Goal: Contribute content

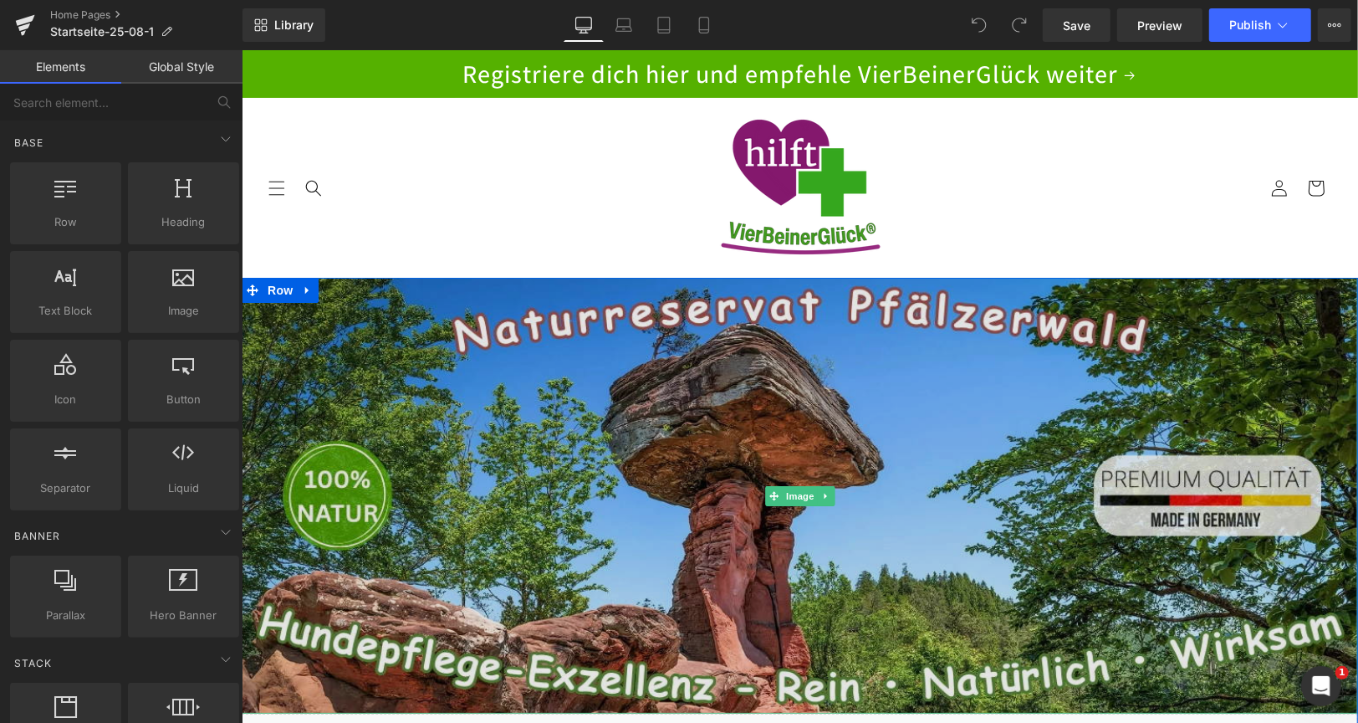
click at [412, 341] on img at bounding box center [799, 495] width 1117 height 436
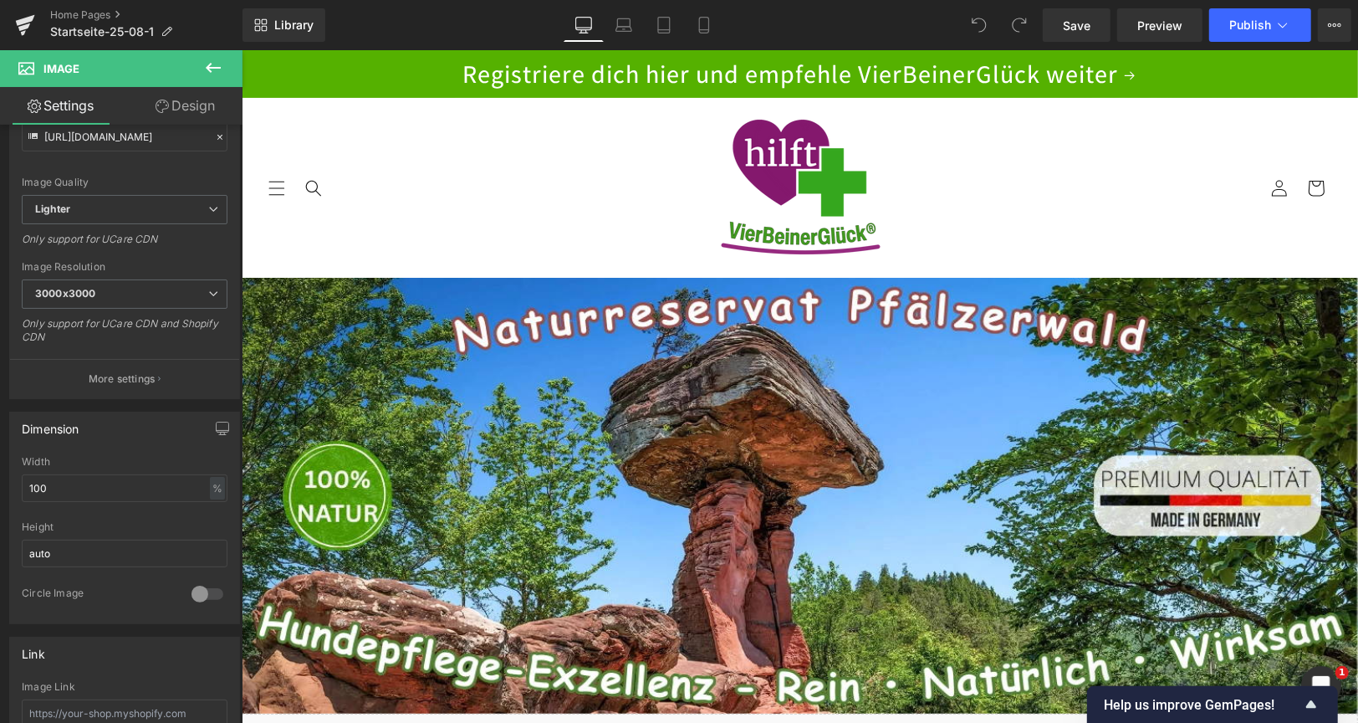
click at [464, 166] on header "STARTSEITE ÜBER UNS DROPS & SPRAY SETs eBook eBook Auflage 3 NEU: Auflage 4 Gut…" at bounding box center [799, 187] width 1117 height 180
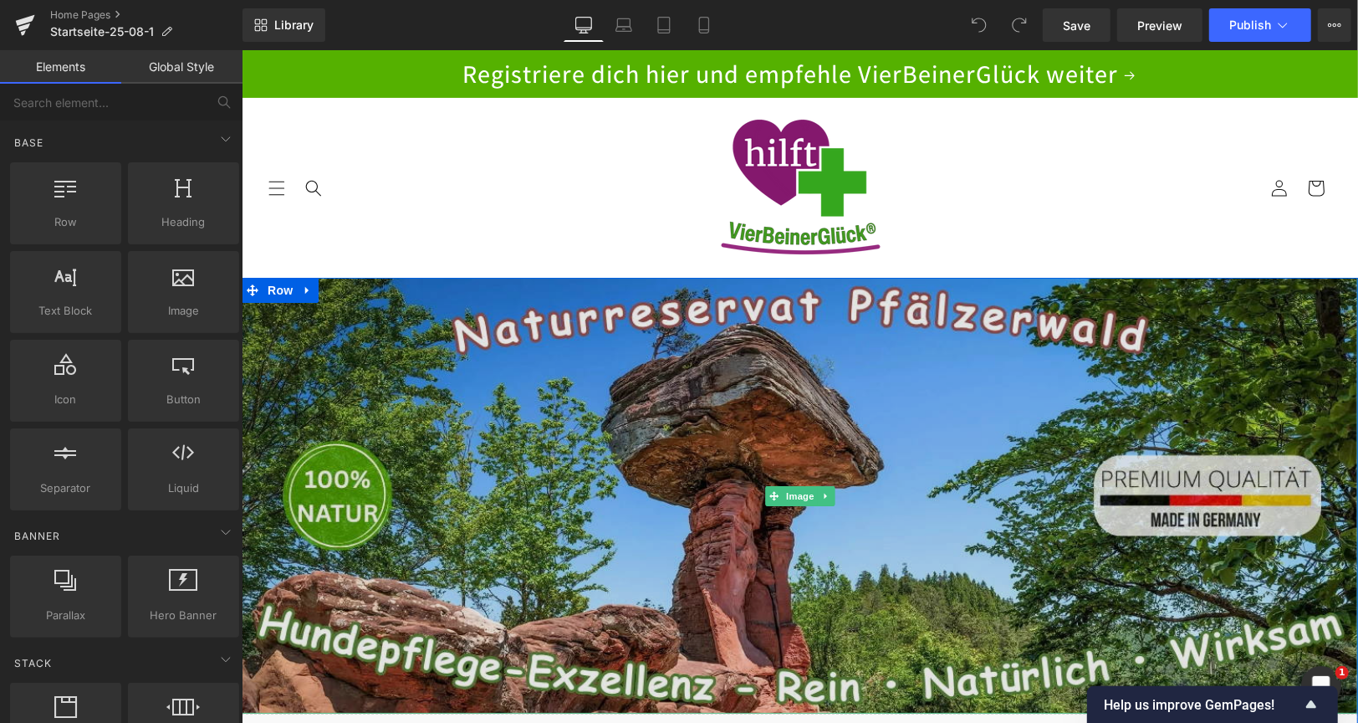
click at [627, 402] on img at bounding box center [799, 495] width 1117 height 436
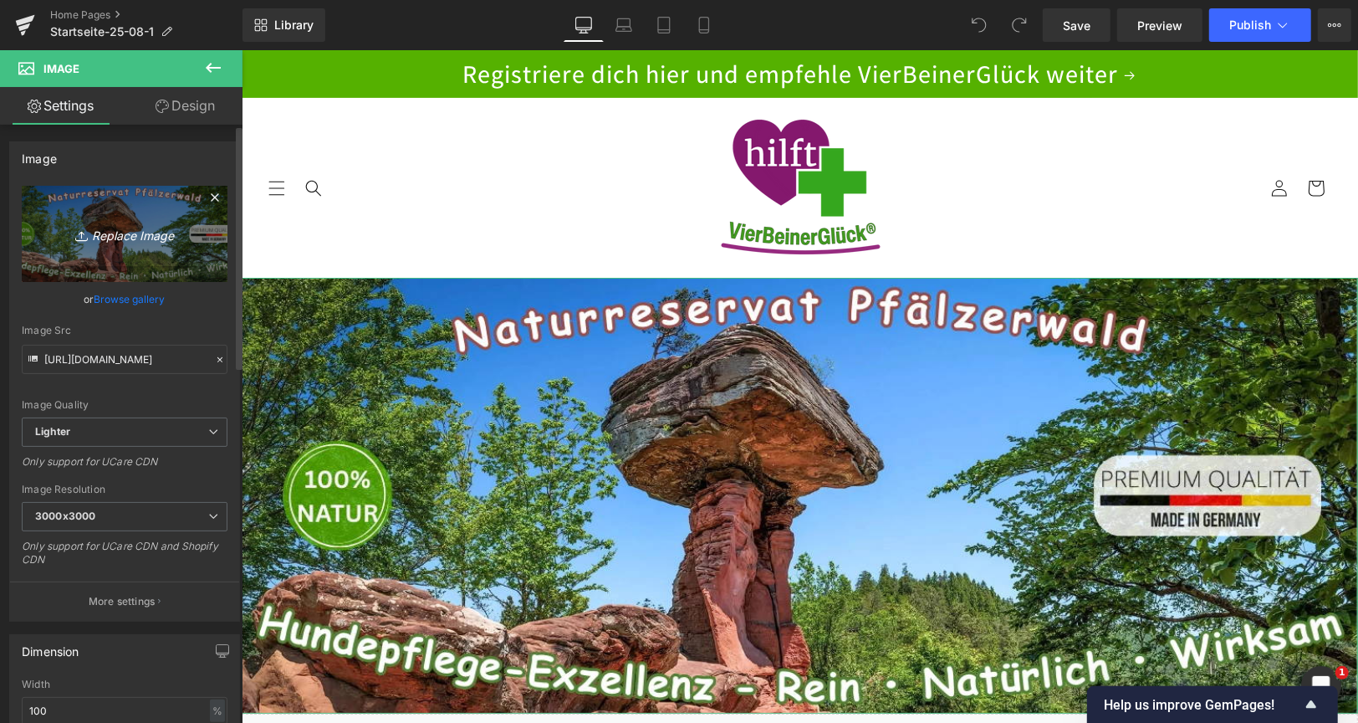
click at [126, 236] on icon "Replace Image" at bounding box center [125, 233] width 134 height 21
type input "C:\fakepath\WerbeWand-Shop-Poster-Teufelstisch-2510-01.webp"
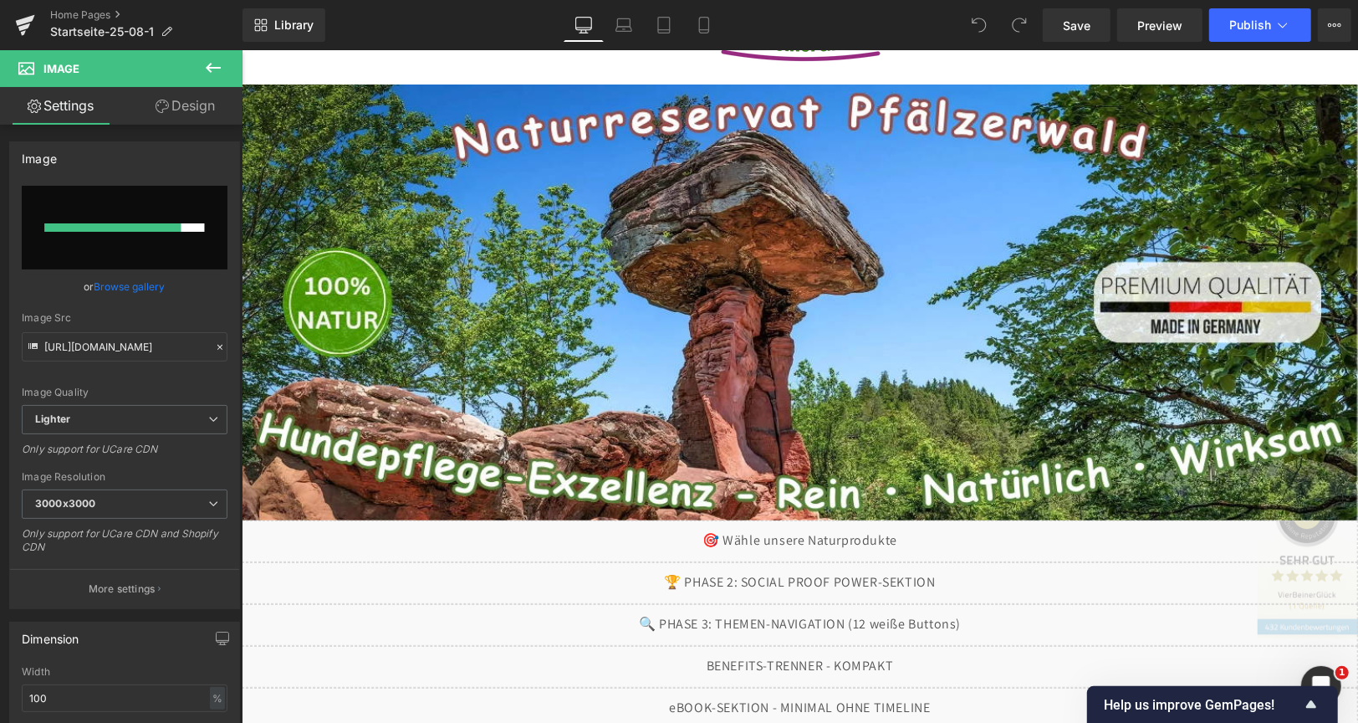
scroll to position [192, 0]
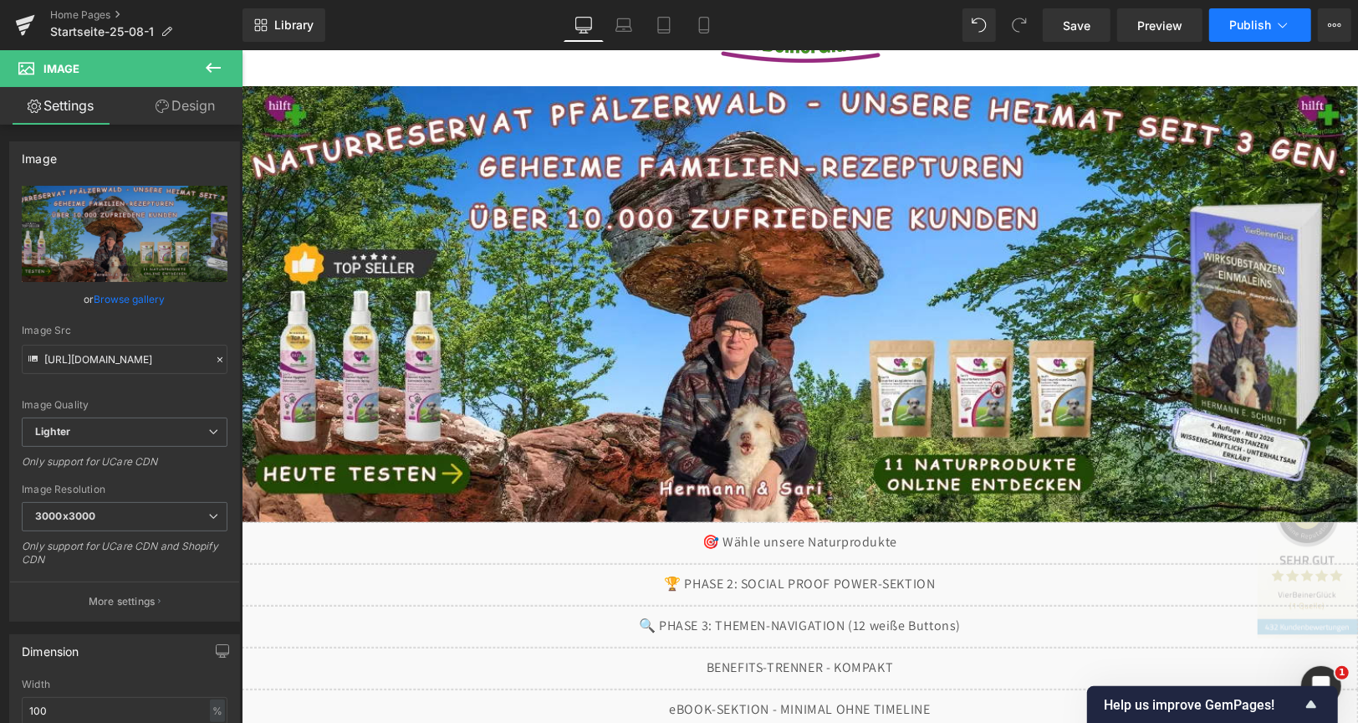
click at [1255, 22] on span "Publish" at bounding box center [1251, 24] width 42 height 13
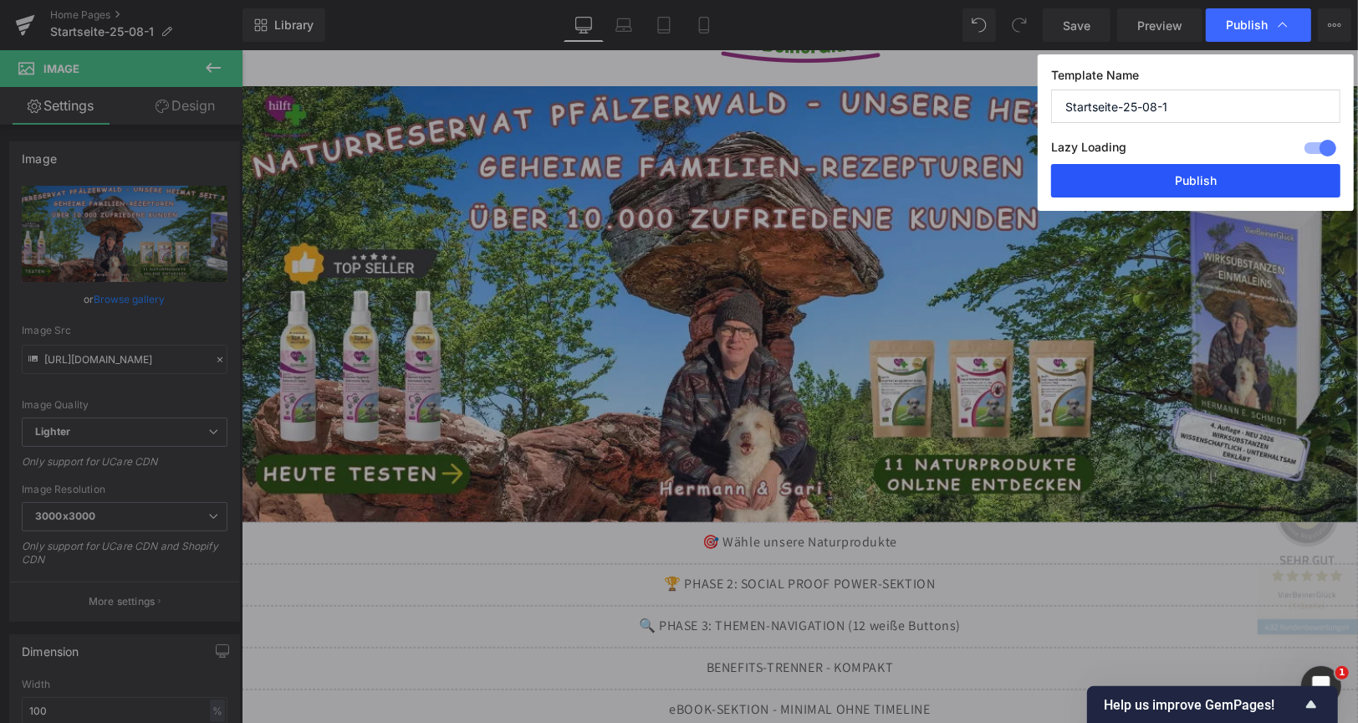
click at [1232, 190] on button "Publish" at bounding box center [1195, 180] width 289 height 33
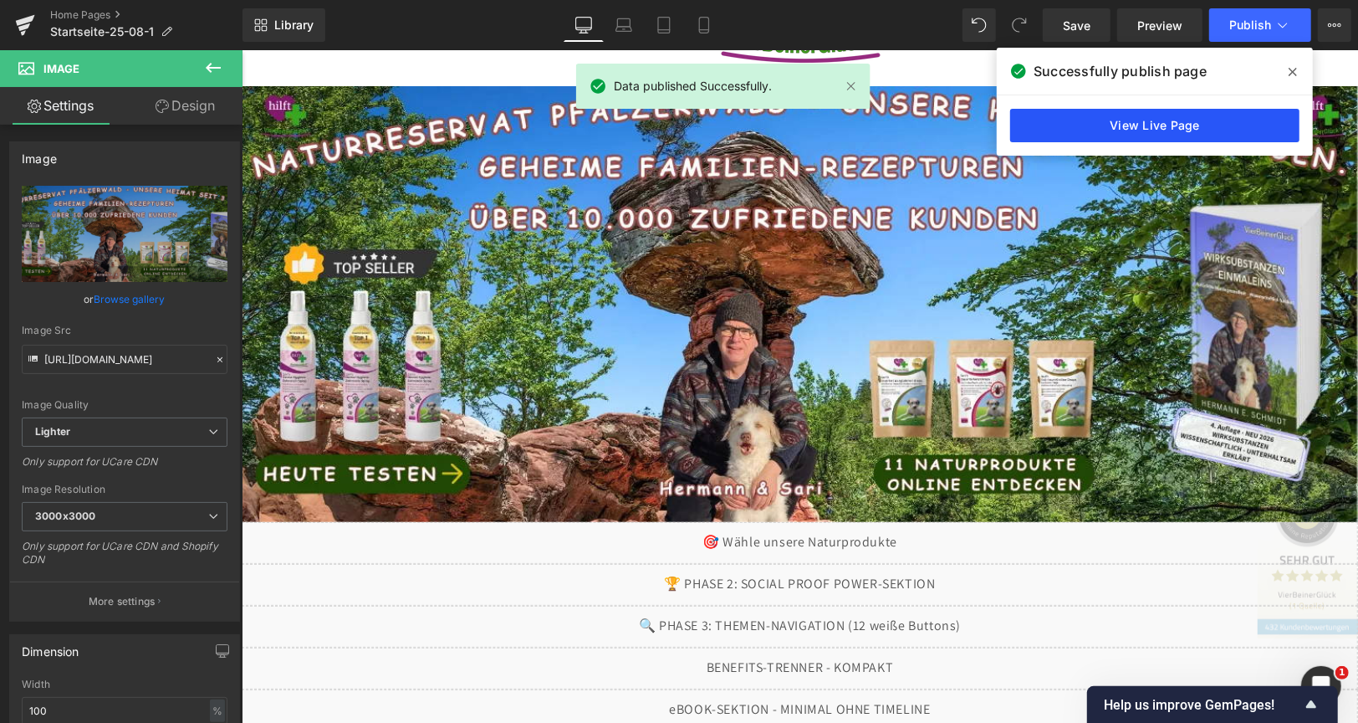
click at [1145, 117] on link "View Live Page" at bounding box center [1155, 125] width 289 height 33
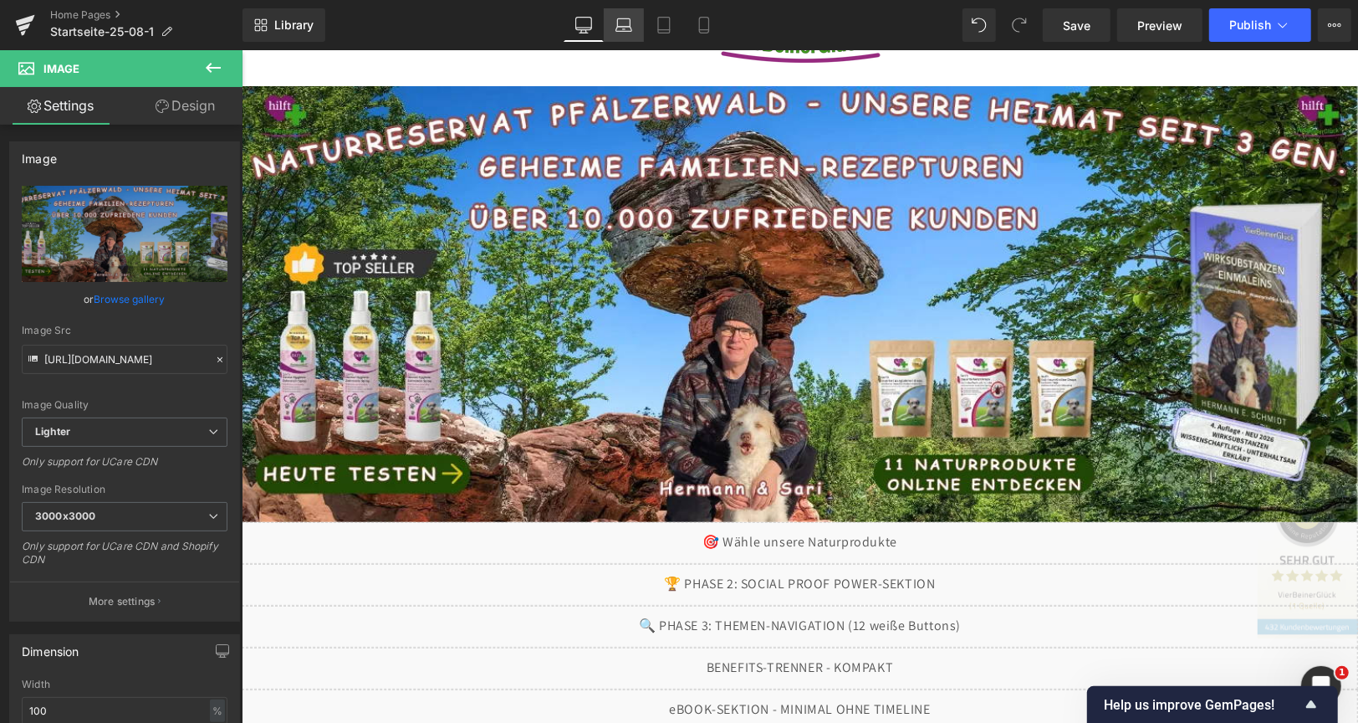
click at [622, 22] on icon at bounding box center [624, 25] width 17 height 17
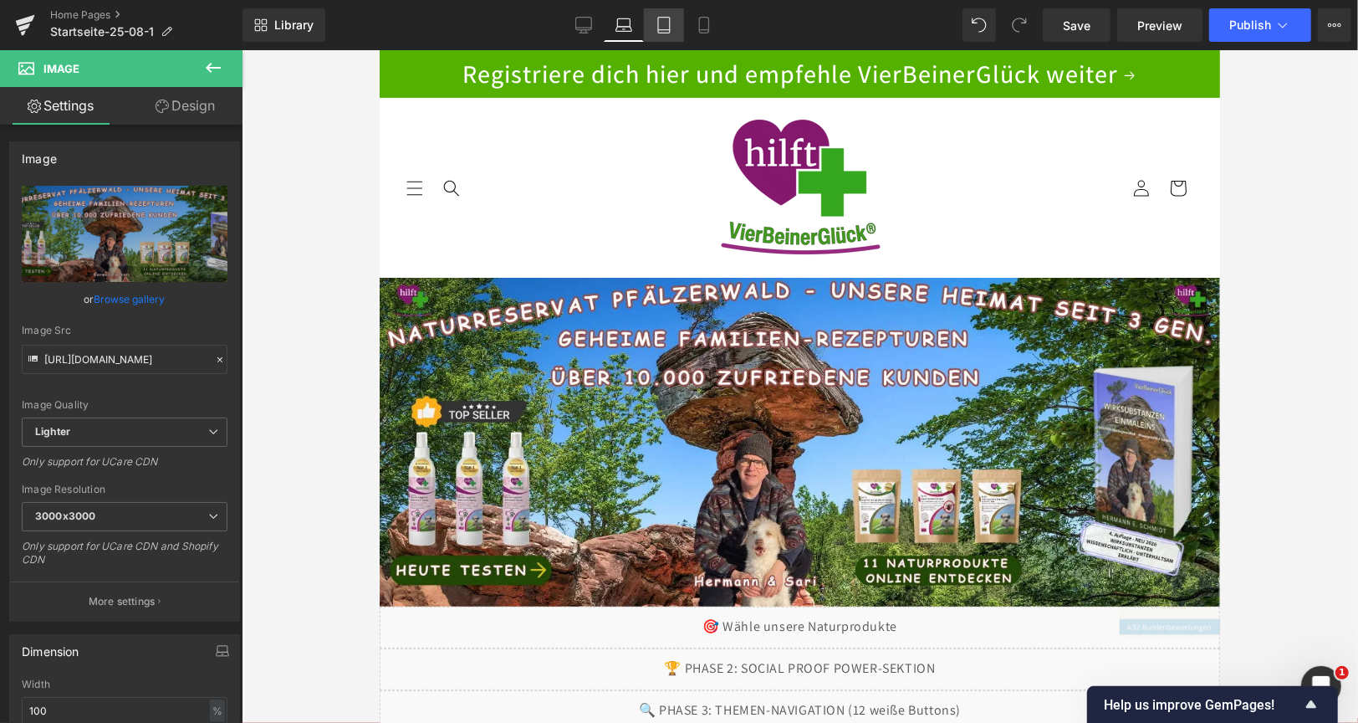
click at [665, 23] on icon at bounding box center [664, 25] width 17 height 17
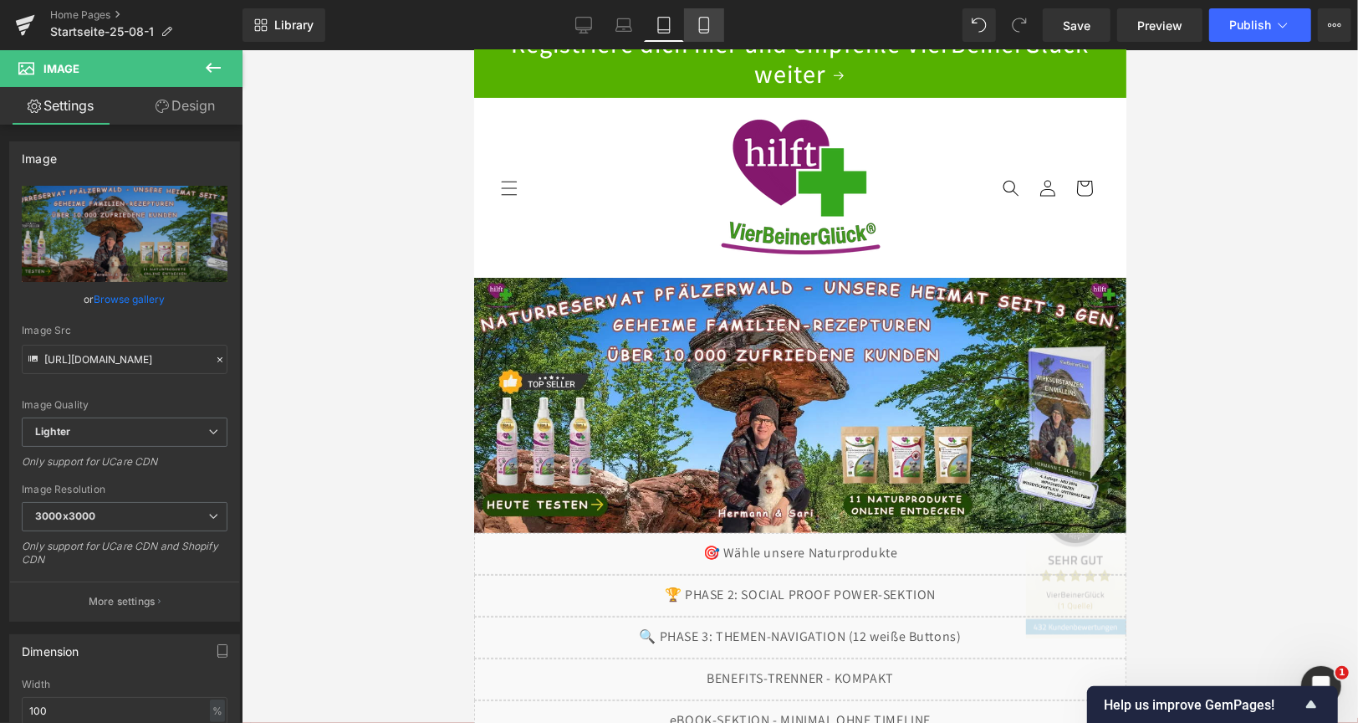
click at [698, 24] on icon at bounding box center [704, 25] width 17 height 17
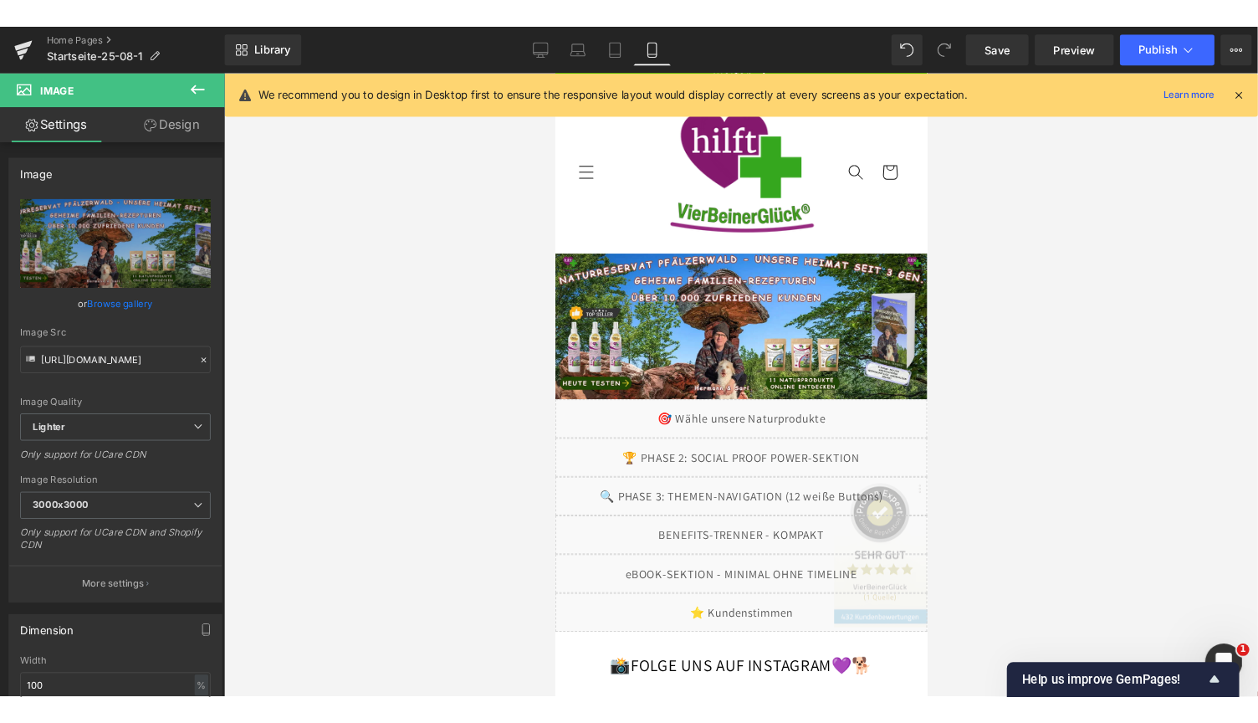
scroll to position [0, 0]
